Goal: Transaction & Acquisition: Purchase product/service

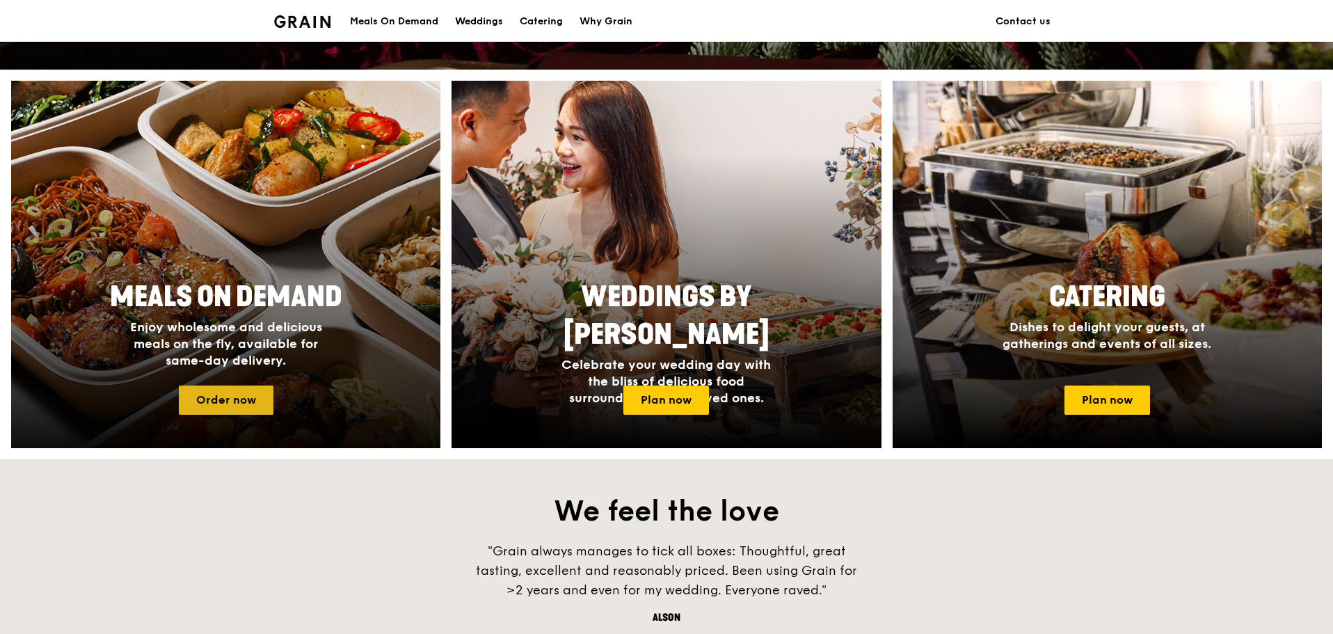
click at [239, 406] on link "Order now" at bounding box center [226, 399] width 95 height 29
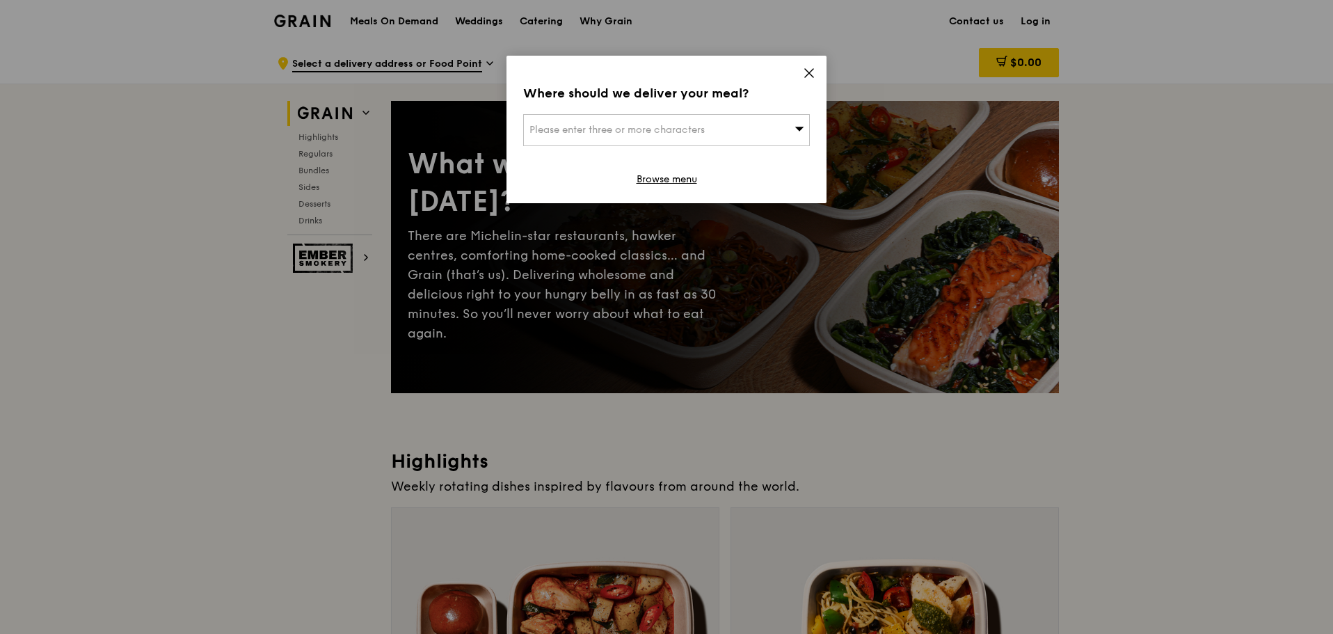
click at [815, 73] on div "Where should we deliver your meal? Please enter three or more characters Browse…" at bounding box center [666, 129] width 320 height 147
click at [804, 72] on icon at bounding box center [809, 73] width 13 height 13
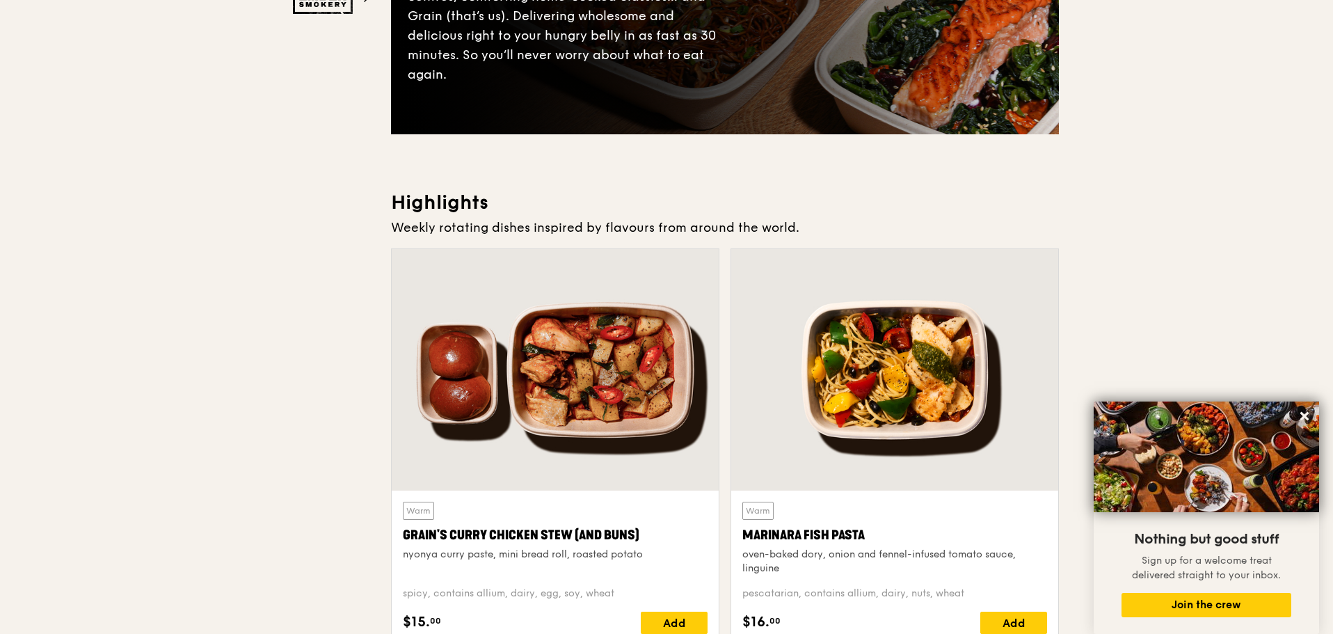
scroll to position [325, 0]
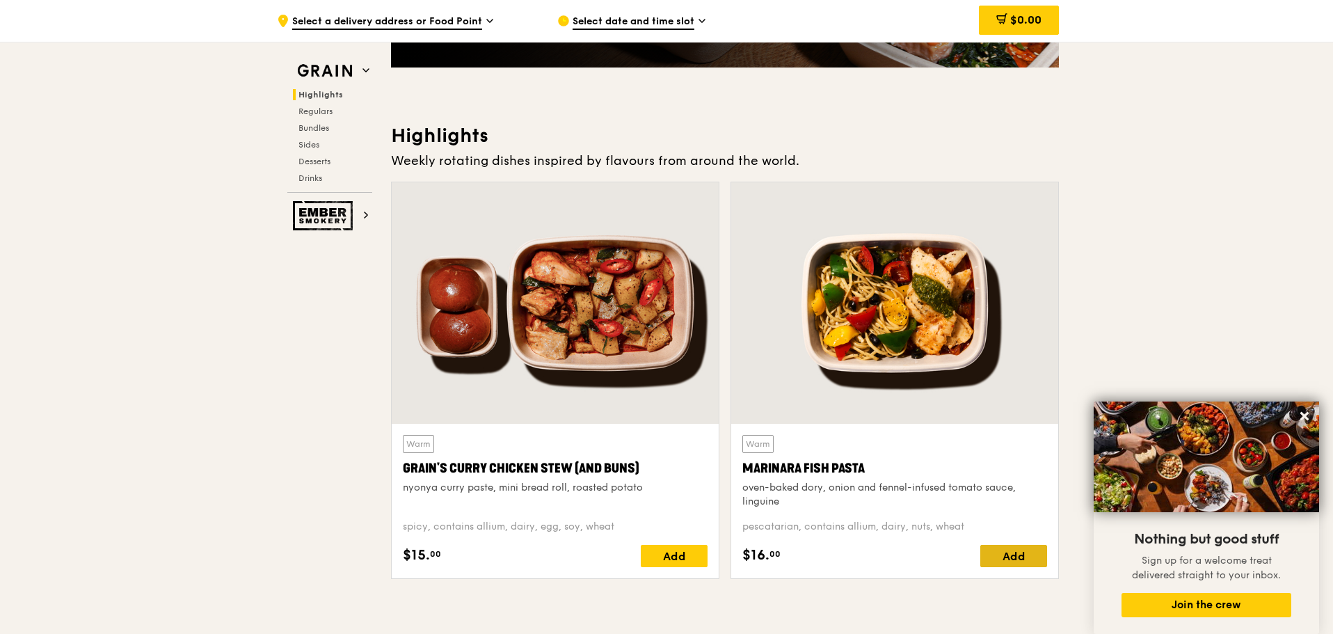
click at [1005, 547] on div "Add" at bounding box center [1013, 556] width 67 height 22
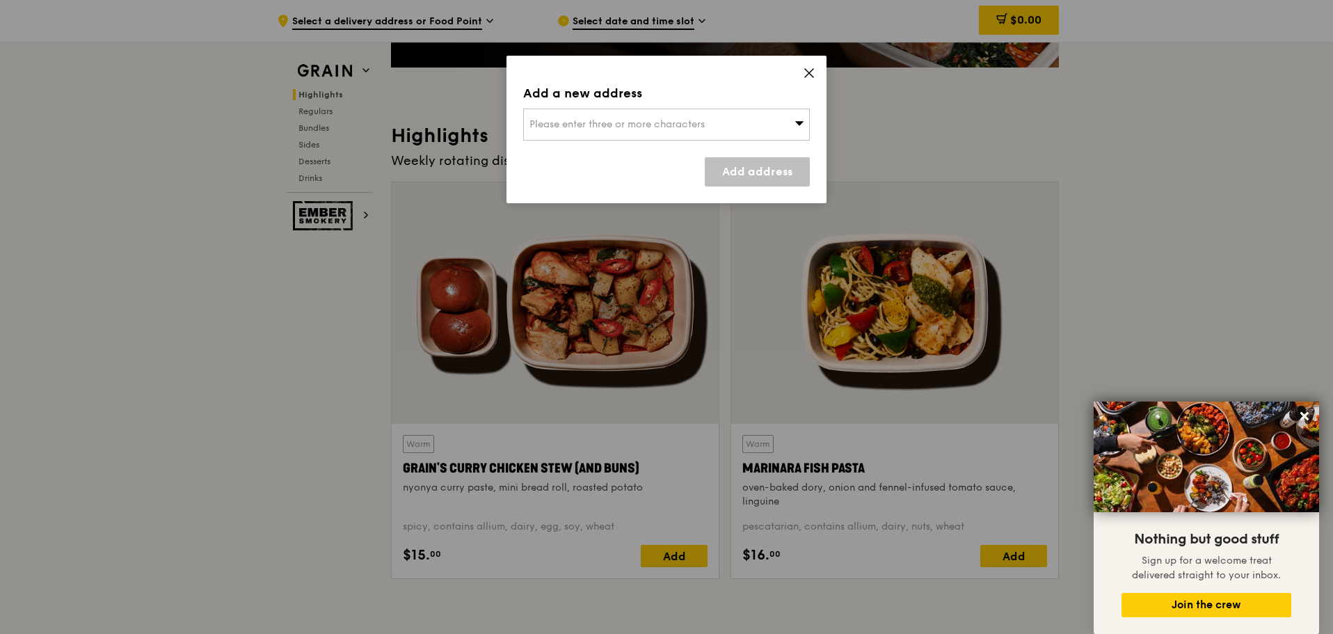
click at [786, 126] on div "Please enter three or more characters" at bounding box center [666, 125] width 287 height 32
click at [812, 77] on icon at bounding box center [809, 73] width 8 height 8
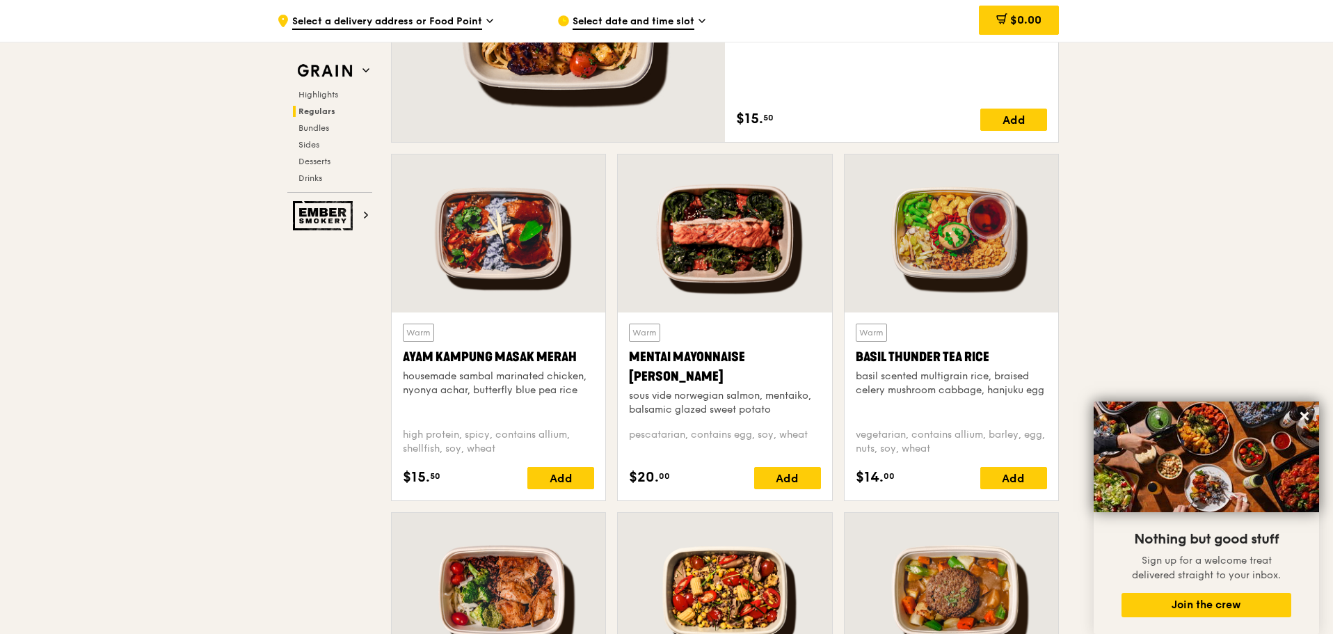
scroll to position [1136, 0]
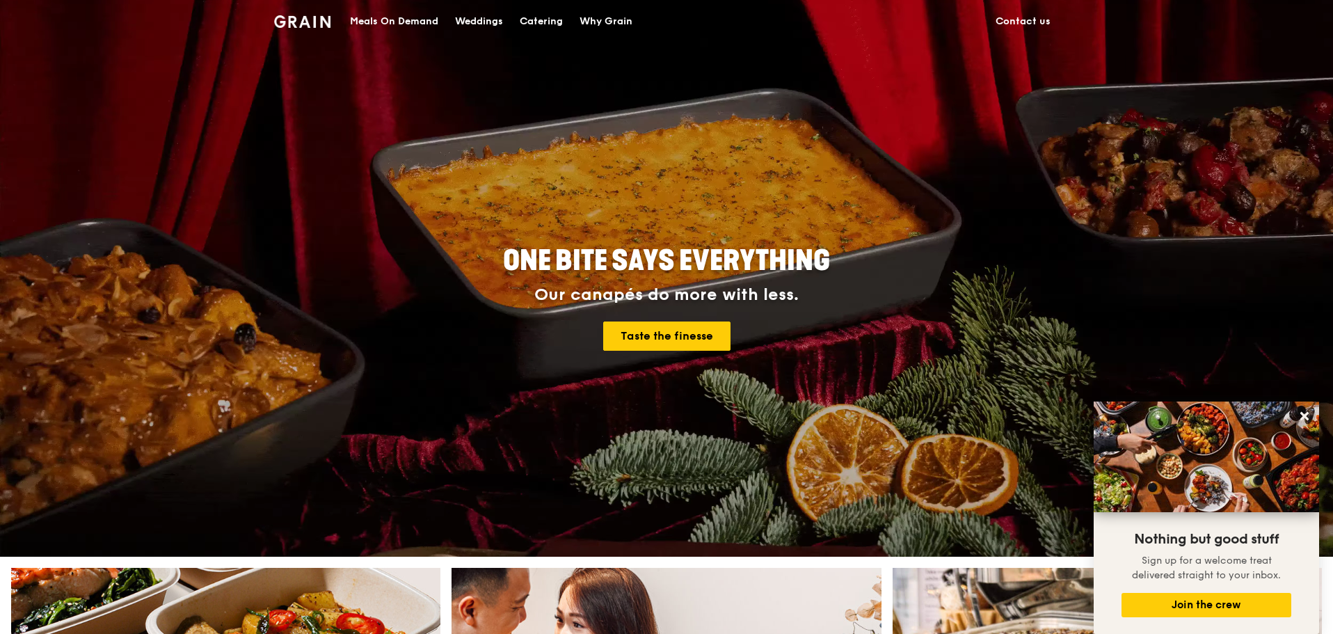
click at [402, 24] on div "Meals On Demand" at bounding box center [394, 22] width 88 height 42
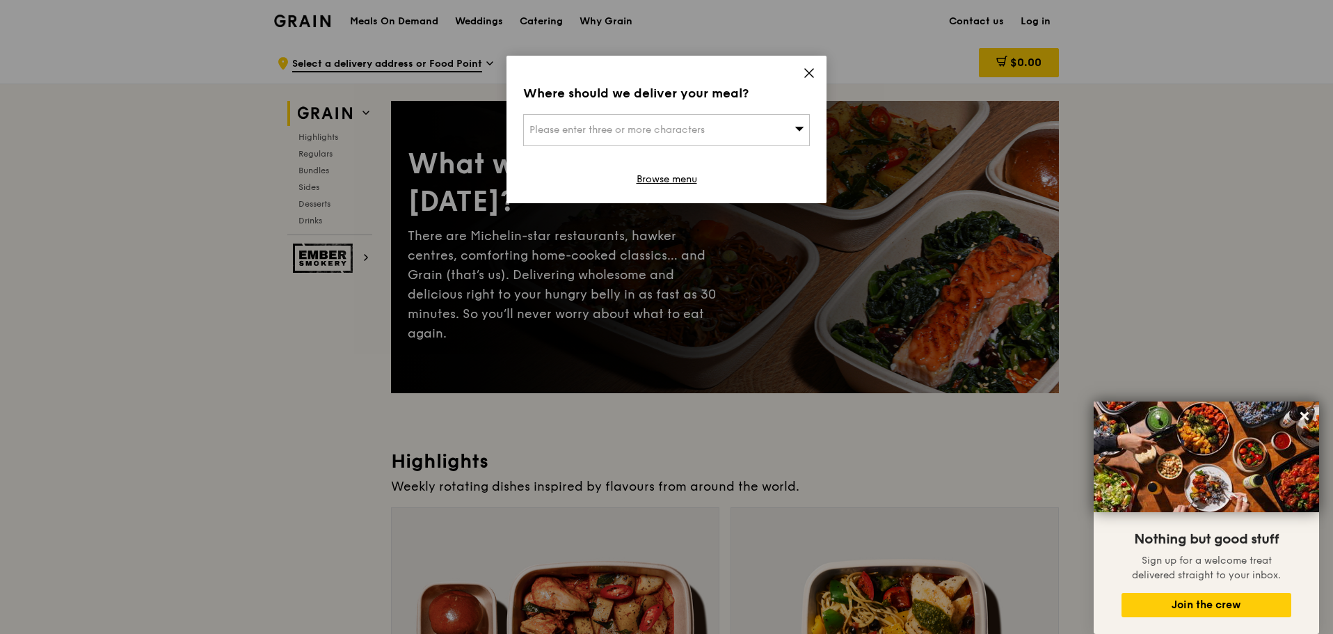
click at [799, 74] on div "Where should we deliver your meal? Please enter three or more characters Browse…" at bounding box center [666, 129] width 320 height 147
